Goal: Information Seeking & Learning: Learn about a topic

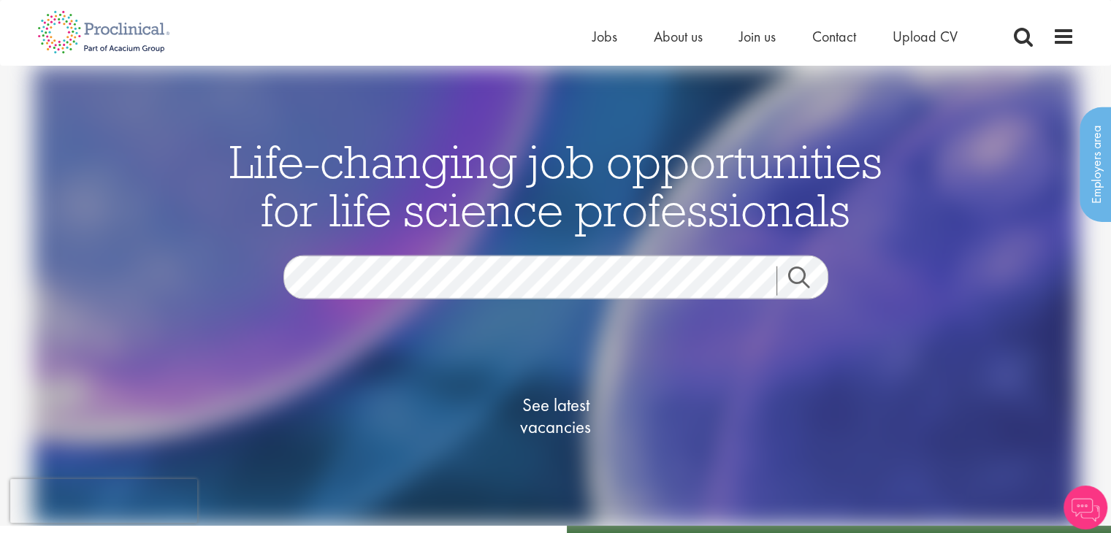
click at [813, 279] on link "Search" at bounding box center [808, 280] width 63 height 29
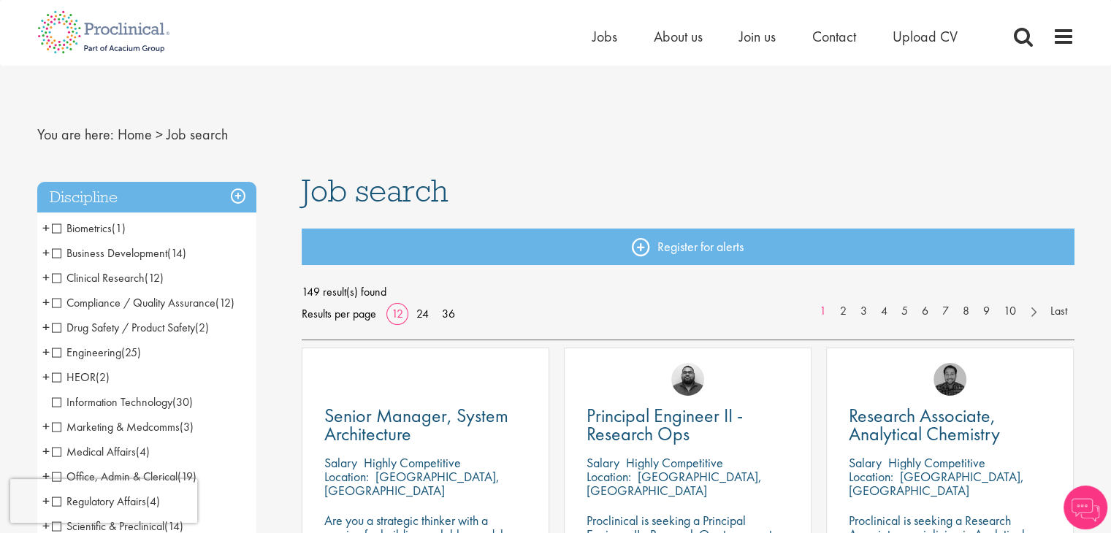
click at [56, 353] on span "Engineering" at bounding box center [86, 352] width 69 height 15
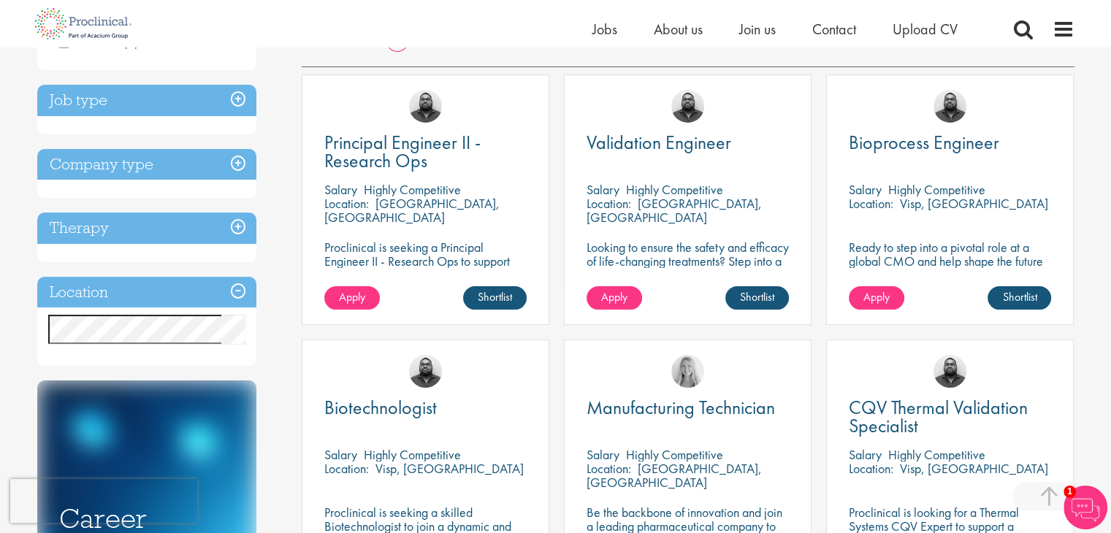
scroll to position [219, 0]
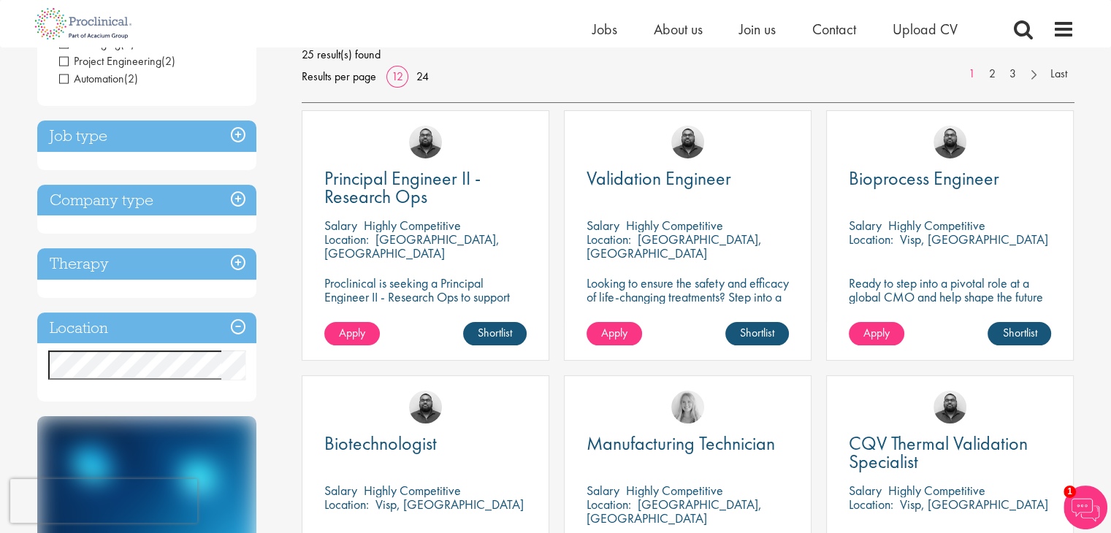
click at [132, 202] on h3 "Company type" at bounding box center [146, 200] width 219 height 31
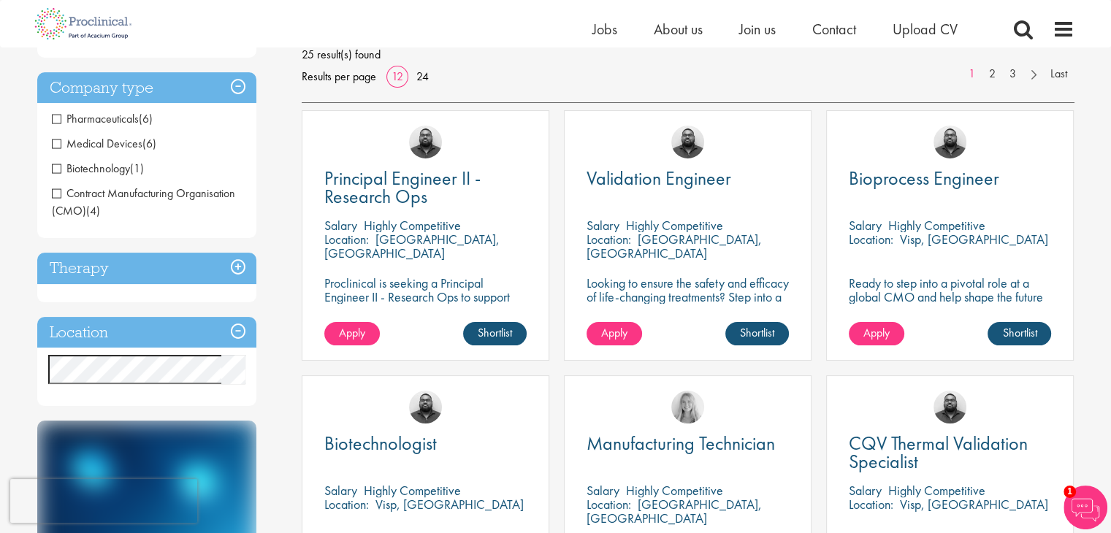
click at [56, 124] on span "Pharmaceuticals" at bounding box center [95, 118] width 87 height 15
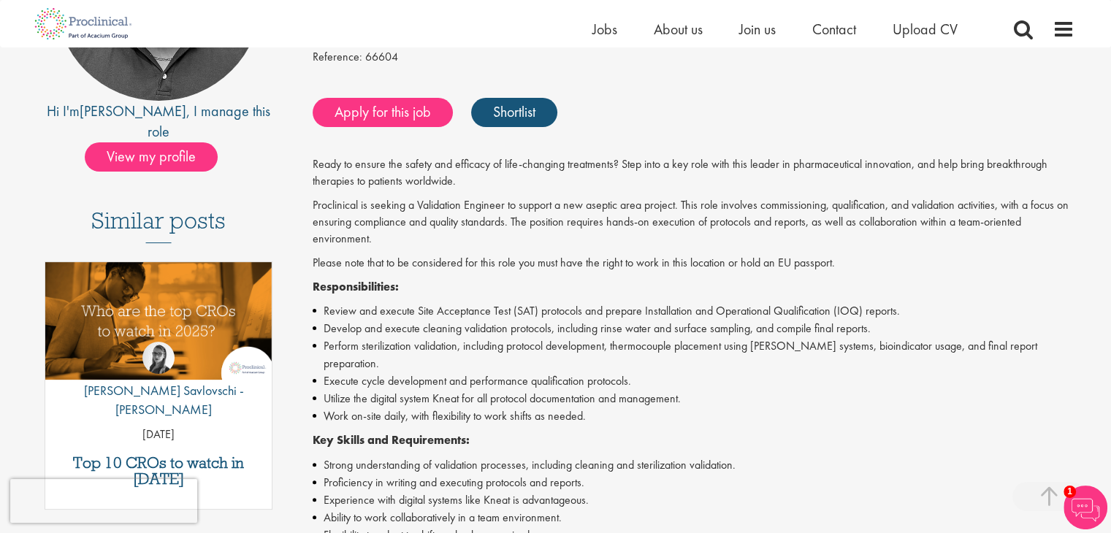
scroll to position [292, 0]
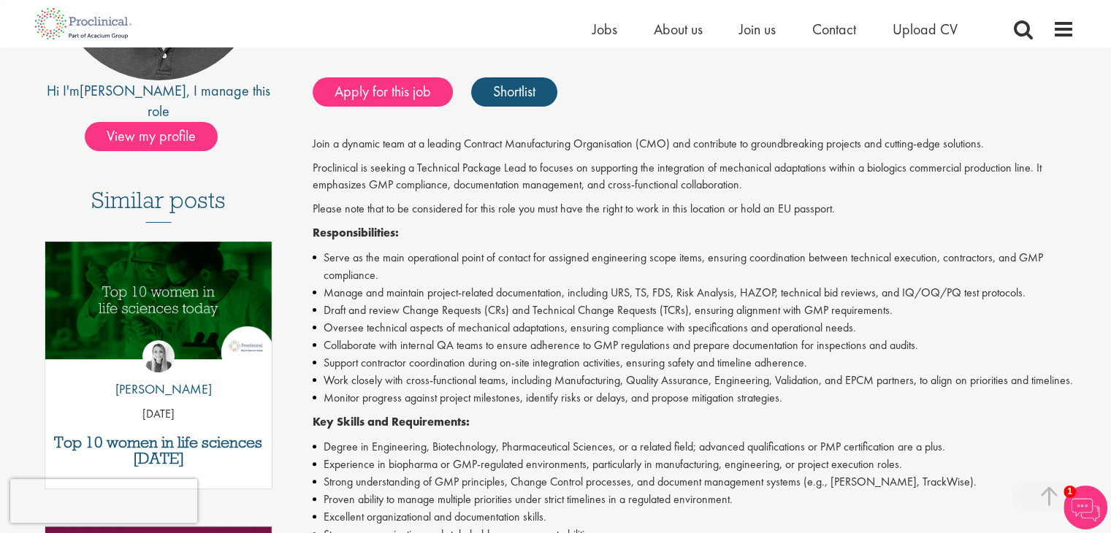
scroll to position [292, 0]
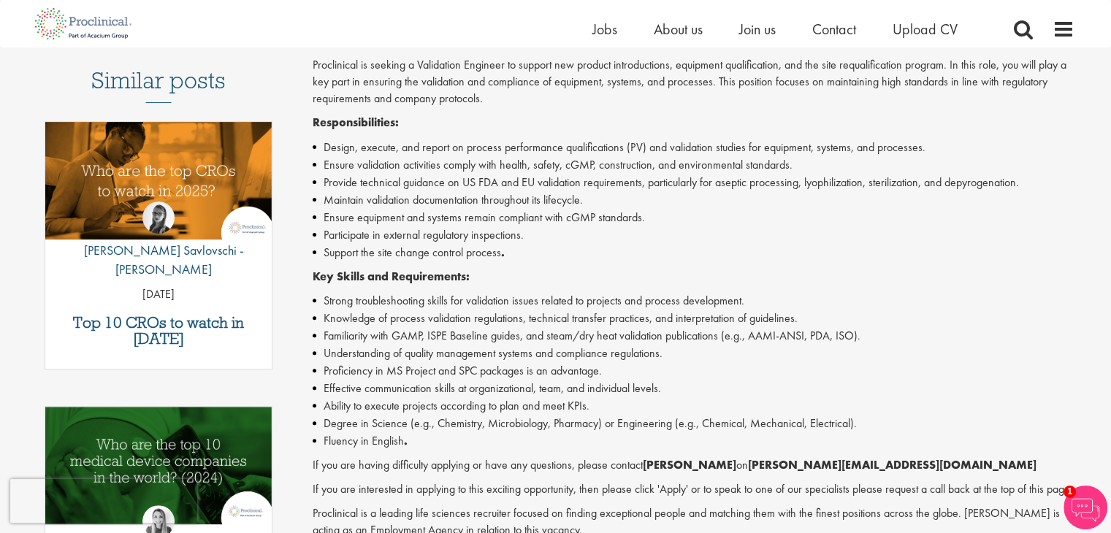
scroll to position [512, 0]
